Goal: Navigation & Orientation: Find specific page/section

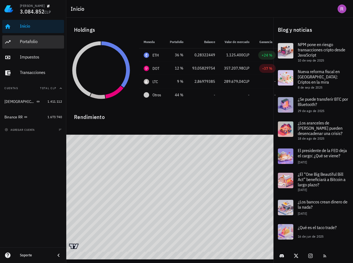
click at [31, 38] on div "Portafolio" at bounding box center [41, 42] width 42 height 12
